Goal: Information Seeking & Learning: Check status

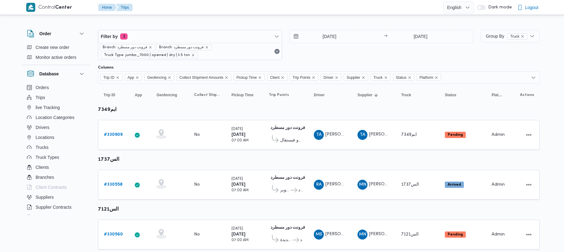
click at [176, 43] on div "Branch: فرونت دور مسطرد Branch: فرونت دور مسطرد Truck Type: jumbo_7000 | opened…" at bounding box center [189, 51] width 183 height 17
click at [175, 37] on span "Filter by 3" at bounding box center [189, 36] width 183 height 12
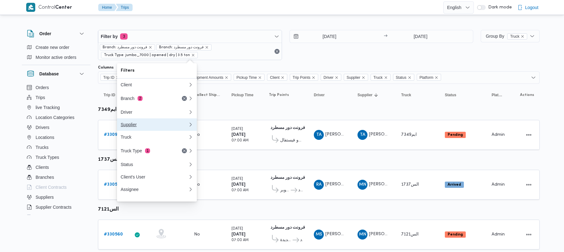
click at [153, 131] on button "Supplier" at bounding box center [157, 124] width 80 height 12
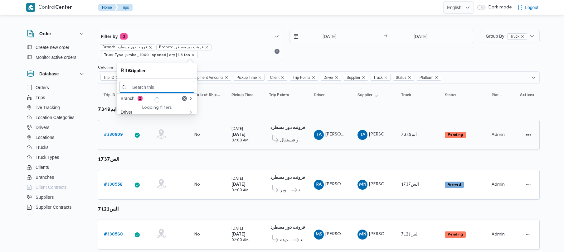
paste input "[PERSON_NAME]"
type input "[PERSON_NAME]"
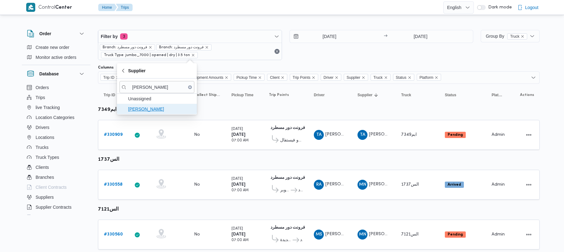
click at [161, 110] on span "[PERSON_NAME]" at bounding box center [160, 108] width 65 height 7
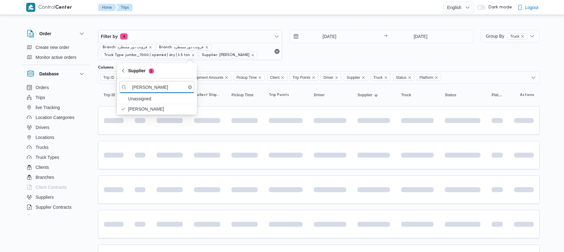
click at [354, 56] on div "16/8/2025 → 16/8/2025" at bounding box center [381, 45] width 184 height 30
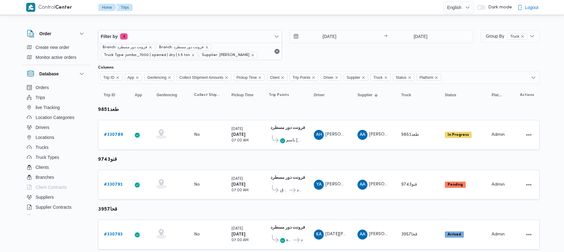
click at [360, 49] on div "16/8/2025 → 16/8/2025" at bounding box center [381, 45] width 184 height 30
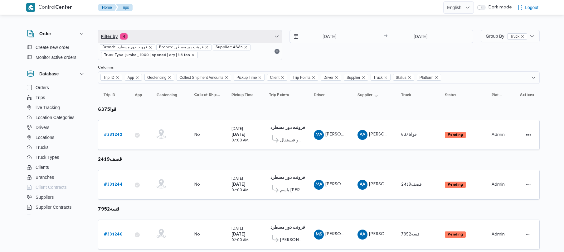
click at [156, 39] on span "Filter by 4" at bounding box center [189, 36] width 183 height 12
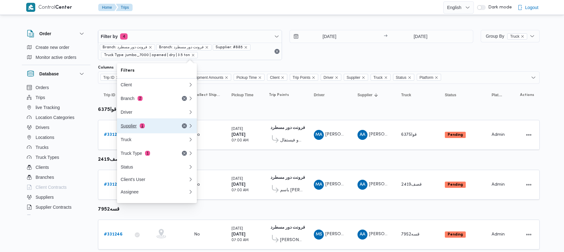
click at [143, 126] on span "1" at bounding box center [142, 125] width 5 height 5
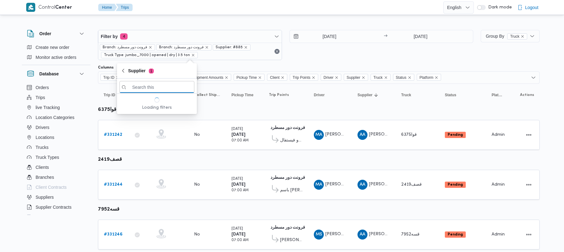
paste input "[PERSON_NAME]"
type input "[PERSON_NAME]"
click at [142, 110] on span "[PERSON_NAME]" at bounding box center [160, 108] width 65 height 7
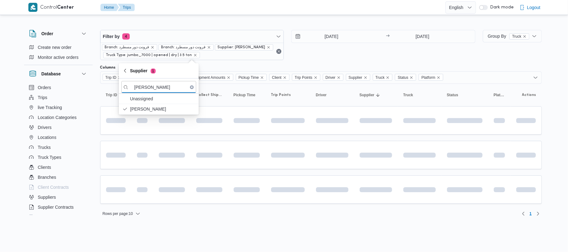
click at [322, 56] on div "[DATE] → [DATE]" at bounding box center [383, 45] width 184 height 30
